Goal: Find specific page/section: Find specific page/section

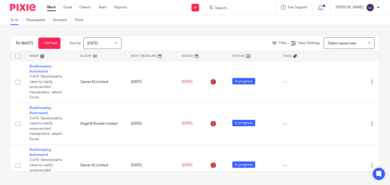
click at [215, 6] on div at bounding box center [239, 7] width 71 height 15
click at [215, 6] on input "Search" at bounding box center [238, 8] width 46 height 5
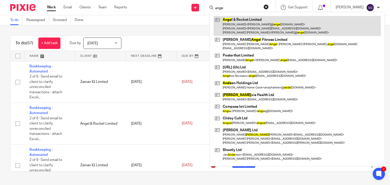
type input "ange"
click at [237, 24] on link at bounding box center [297, 26] width 167 height 20
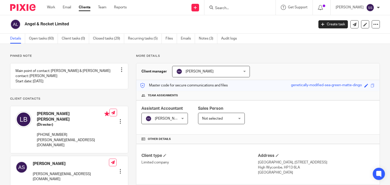
scroll to position [149, 0]
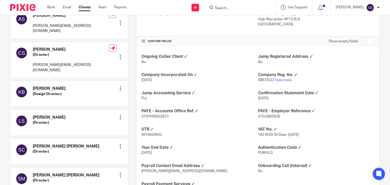
click at [276, 82] on p "08874522 View more" at bounding box center [316, 80] width 117 height 5
click at [275, 78] on link "View more" at bounding box center [283, 80] width 17 height 4
